Goal: Task Accomplishment & Management: Manage account settings

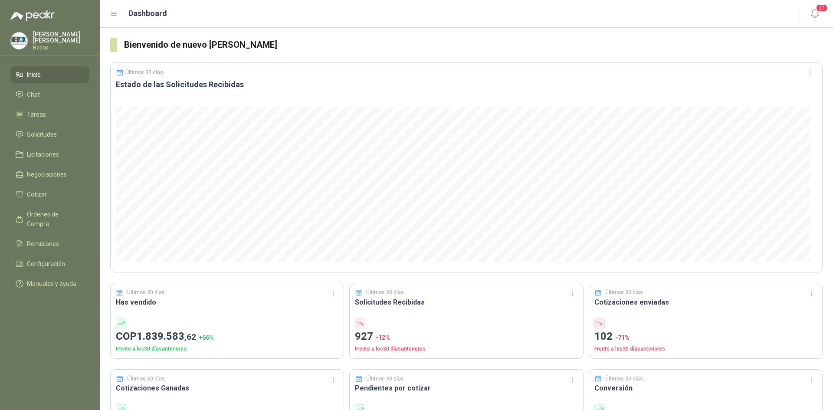
click at [43, 38] on p "[PERSON_NAME]" at bounding box center [61, 37] width 56 height 12
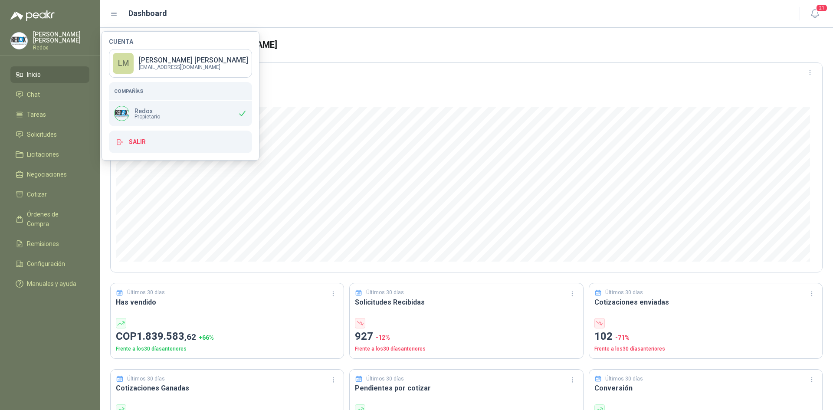
click at [43, 38] on p "[PERSON_NAME]" at bounding box center [61, 37] width 56 height 12
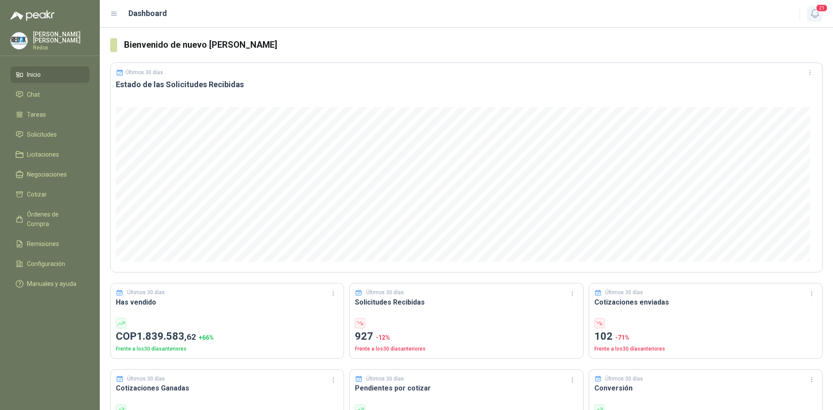
click at [821, 12] on span "21" at bounding box center [822, 8] width 12 height 8
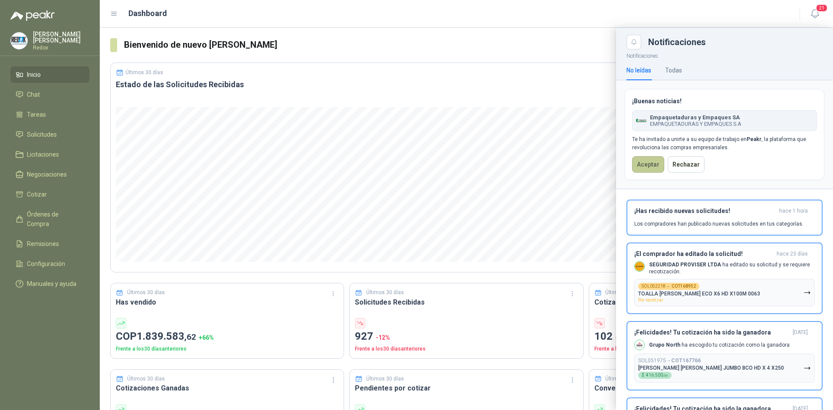
click at [644, 163] on button "Aceptar" at bounding box center [648, 164] width 32 height 16
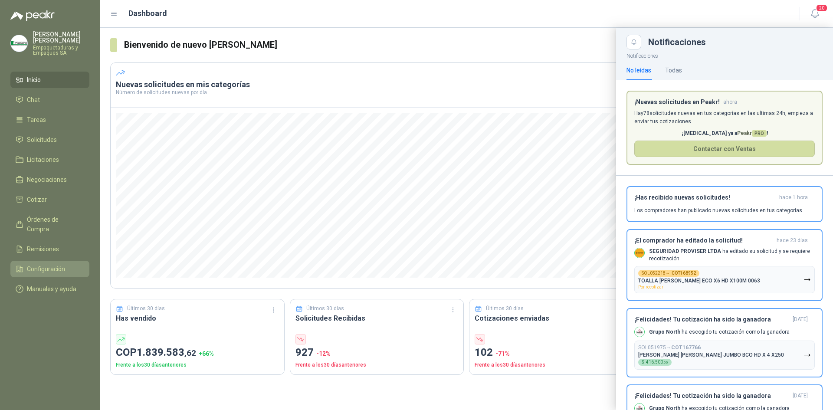
click at [48, 264] on span "Configuración" at bounding box center [46, 269] width 38 height 10
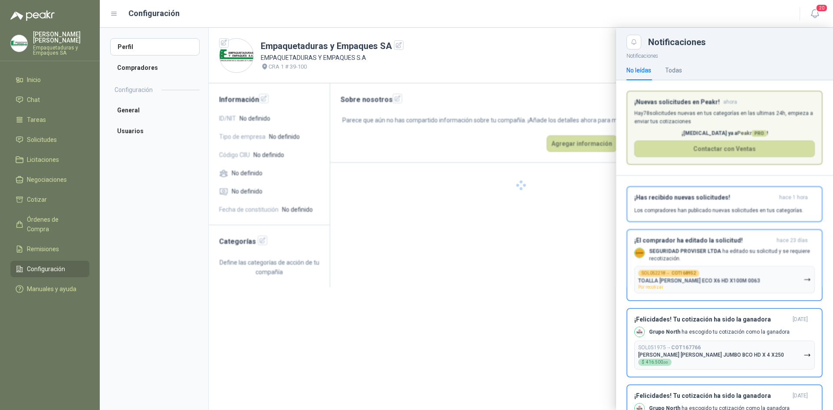
click at [138, 72] on div at bounding box center [466, 219] width 733 height 382
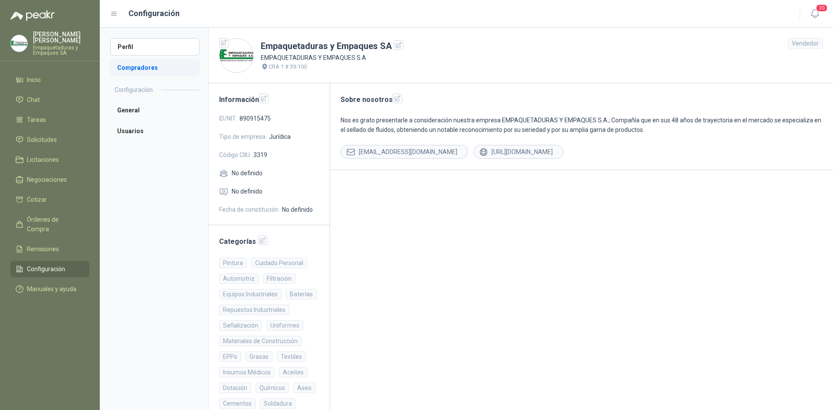
click at [150, 70] on li "Compradores" at bounding box center [154, 67] width 89 height 17
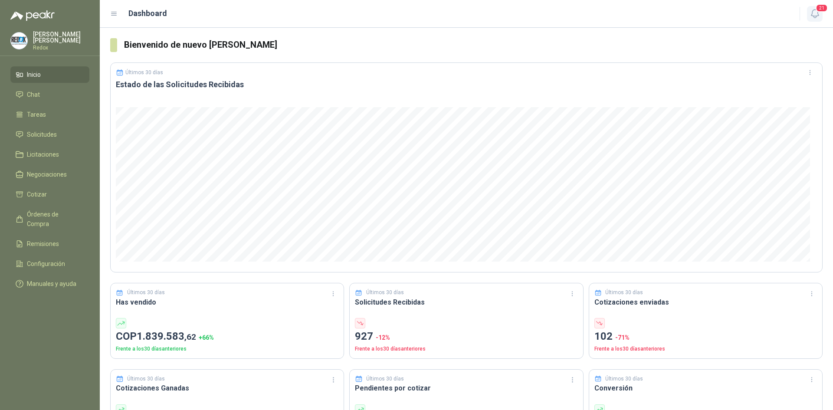
click at [820, 16] on icon "button" at bounding box center [815, 13] width 11 height 11
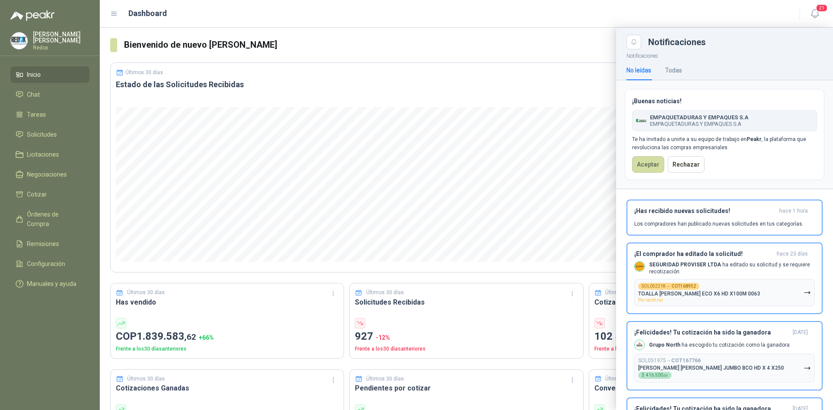
click at [648, 154] on div "¡Buenas noticias! EMPAQUETADURAS Y EMPAQUES S.A EMPAQUETADURAS Y EMPAQUES S.A T…" at bounding box center [725, 134] width 200 height 91
click at [648, 159] on button "Aceptar" at bounding box center [648, 164] width 32 height 16
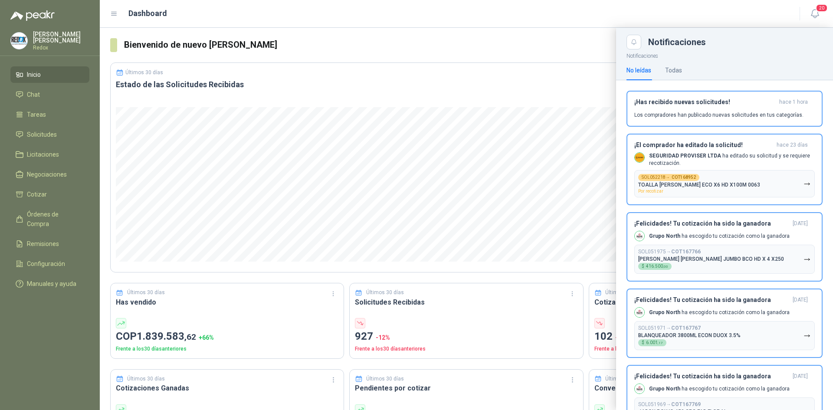
click at [46, 36] on p "[PERSON_NAME]" at bounding box center [61, 37] width 56 height 12
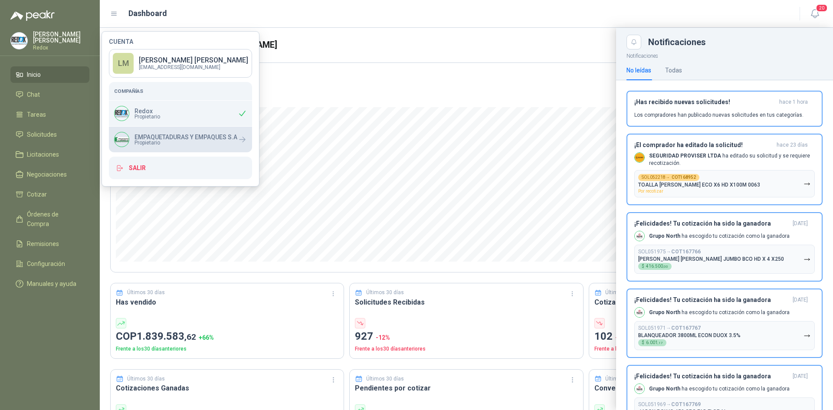
click at [159, 143] on span "Propietario" at bounding box center [186, 142] width 103 height 5
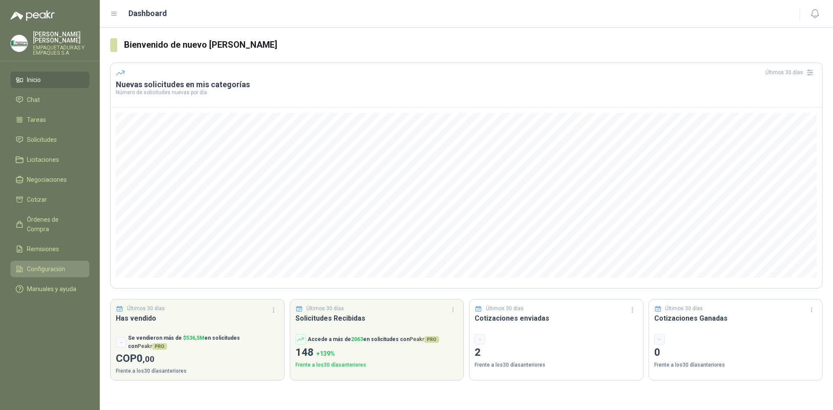
click at [43, 264] on span "Configuración" at bounding box center [46, 269] width 38 height 10
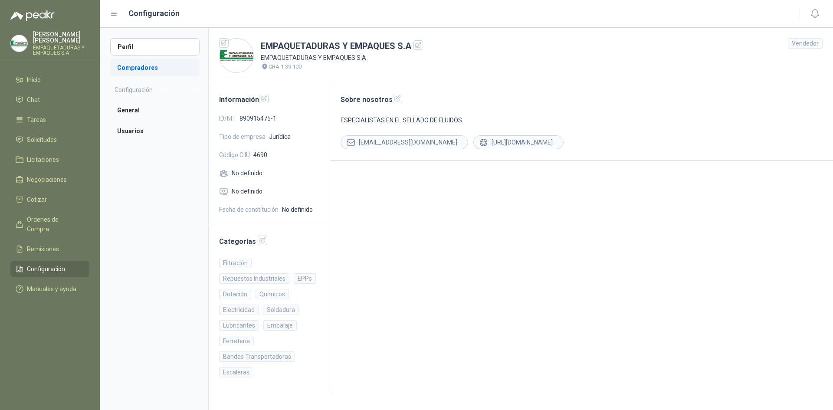
click at [151, 73] on li "Compradores" at bounding box center [154, 67] width 89 height 17
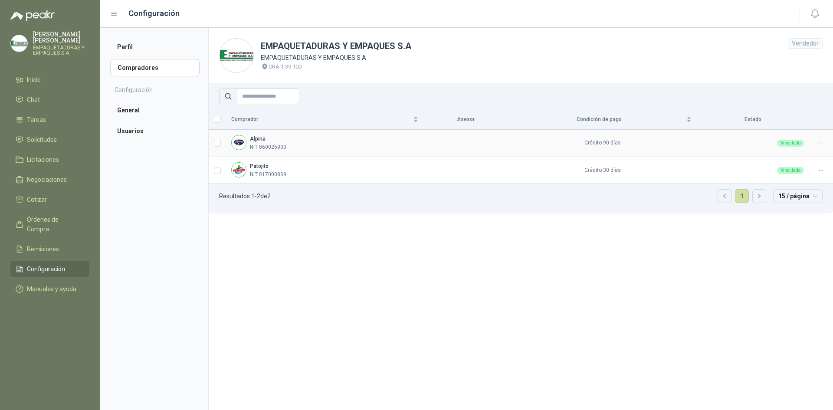
click at [820, 142] on icon at bounding box center [821, 143] width 7 height 7
click at [821, 139] on div at bounding box center [821, 143] width 13 height 8
click at [813, 169] on span "Asignar Asesor" at bounding box center [800, 172] width 42 height 10
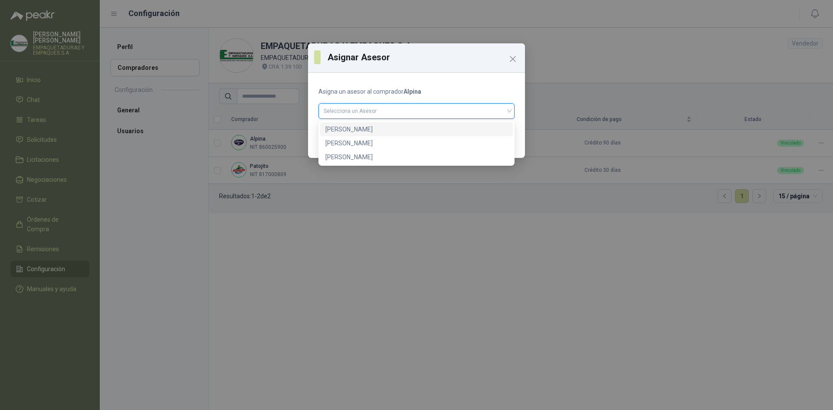
click at [357, 112] on input "search" at bounding box center [417, 110] width 186 height 13
click at [350, 140] on div "Heidy Ruiz" at bounding box center [416, 143] width 182 height 10
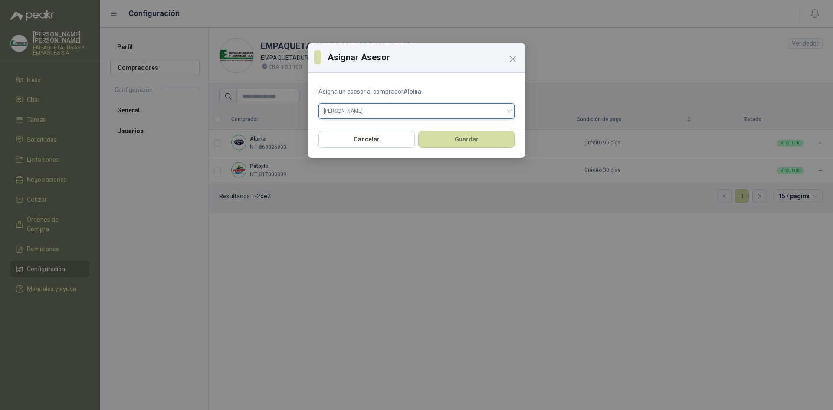
click at [471, 149] on div "Cancelar Guardar" at bounding box center [416, 142] width 217 height 32
click at [468, 142] on button "Guardar" at bounding box center [466, 139] width 96 height 16
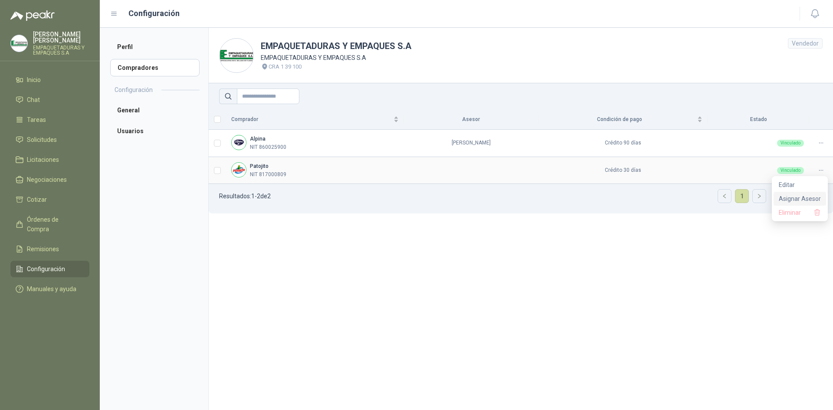
click at [787, 200] on span "Asignar Asesor" at bounding box center [800, 199] width 42 height 10
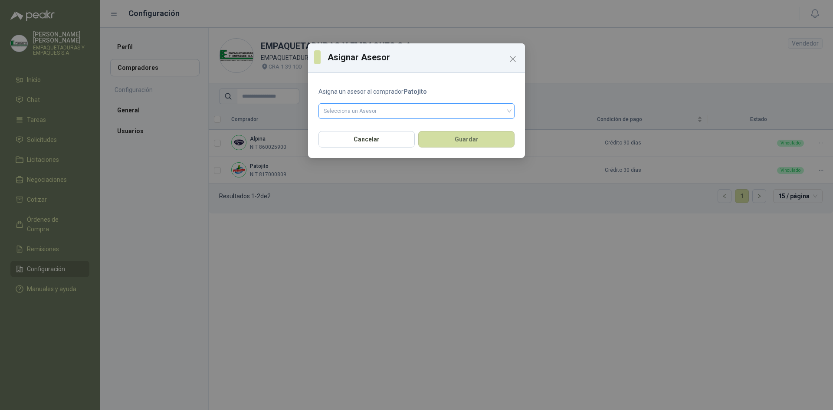
click at [409, 108] on input "search" at bounding box center [417, 110] width 186 height 13
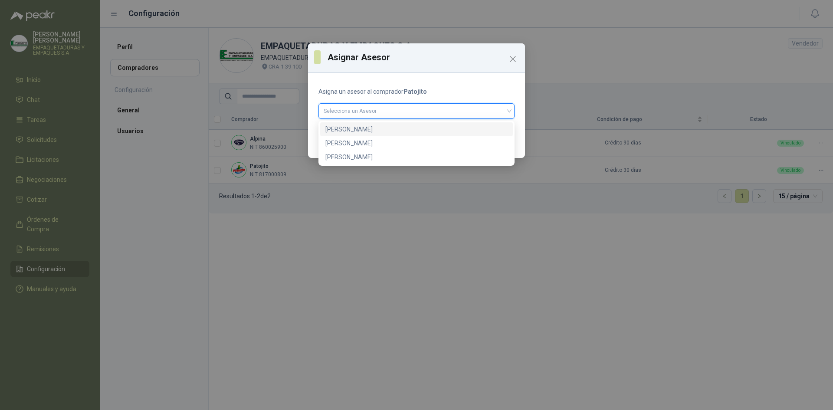
drag, startPoint x: 355, startPoint y: 128, endPoint x: 364, endPoint y: 129, distance: 8.7
click at [355, 128] on div "DIEGO BUITRAGO" at bounding box center [416, 130] width 182 height 10
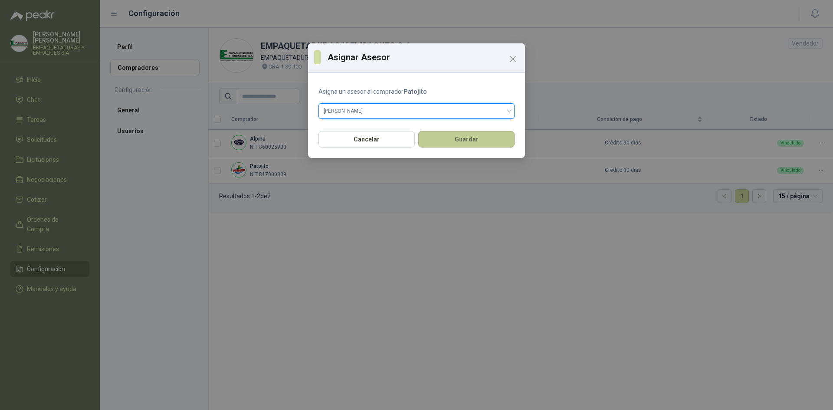
click at [469, 137] on button "Guardar" at bounding box center [466, 139] width 96 height 16
